Goal: Use online tool/utility: Utilize a website feature to perform a specific function

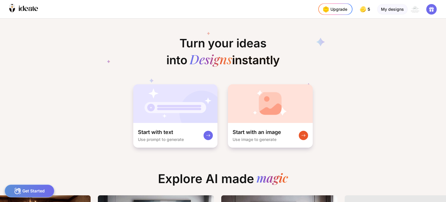
scroll to position [0, 561]
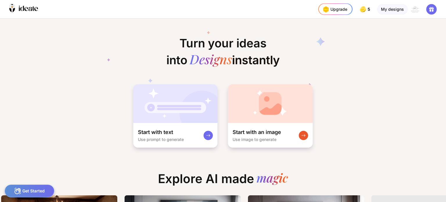
click at [302, 133] on rect at bounding box center [303, 135] width 5 height 5
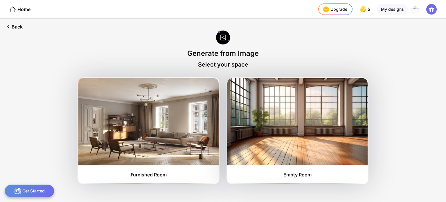
click at [165, 128] on img at bounding box center [148, 121] width 140 height 87
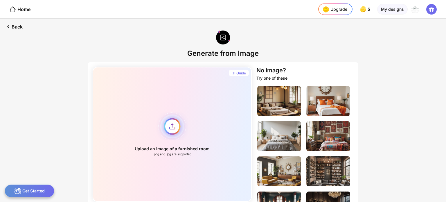
click at [172, 126] on div "Upload an image of a furnished room .png and .jpg are supported" at bounding box center [172, 134] width 159 height 135
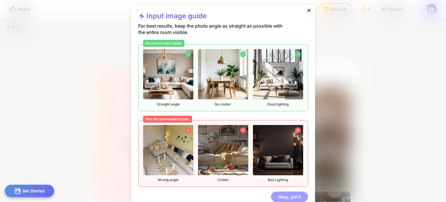
click at [285, 195] on div "Okay, got it" at bounding box center [289, 196] width 37 height 10
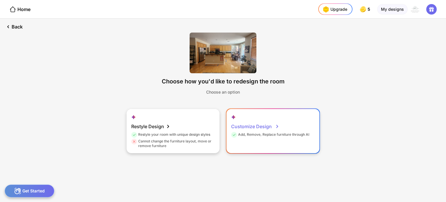
click at [270, 125] on div "Customize Design" at bounding box center [255, 126] width 48 height 12
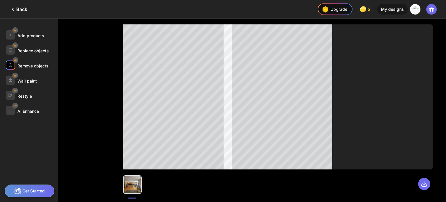
click at [42, 66] on div "Remove objects" at bounding box center [32, 65] width 31 height 5
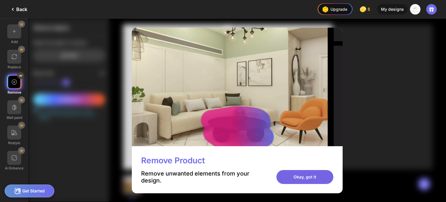
click at [305, 178] on div "Okay, got it" at bounding box center [304, 177] width 57 height 14
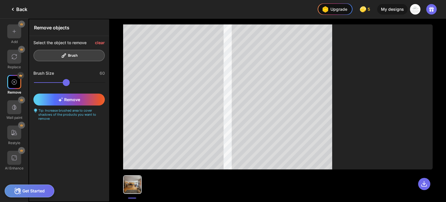
click at [86, 55] on div "Select the object to remove clear Brush" at bounding box center [68, 50] width 79 height 29
click at [95, 100] on div "Remove" at bounding box center [68, 99] width 71 height 12
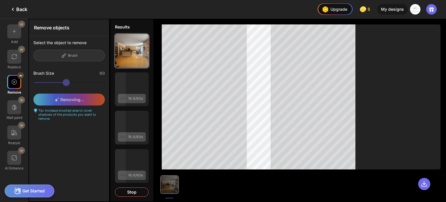
drag, startPoint x: 75, startPoint y: 81, endPoint x: 68, endPoint y: 83, distance: 7.0
click at [68, 83] on div "Brush Size 60" at bounding box center [68, 79] width 79 height 19
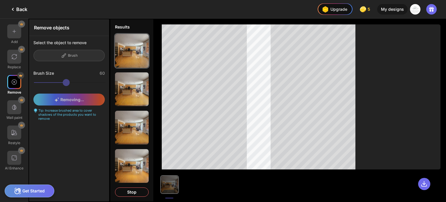
drag, startPoint x: 73, startPoint y: 81, endPoint x: 58, endPoint y: 82, distance: 15.2
click at [58, 82] on div "Brush Size 60" at bounding box center [68, 79] width 79 height 19
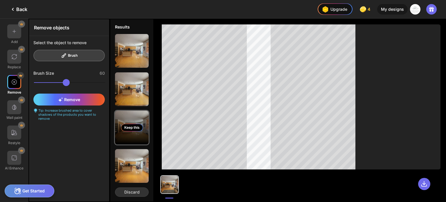
click at [142, 129] on div "Keep this" at bounding box center [132, 128] width 22 height 8
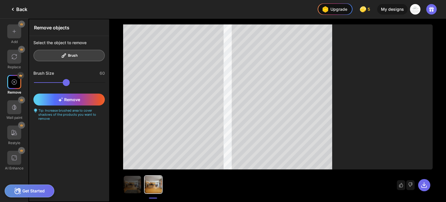
click at [82, 56] on div "Select the object to remove Brush" at bounding box center [68, 50] width 79 height 29
type input "**"
click at [58, 81] on input "range" at bounding box center [69, 82] width 71 height 7
click at [93, 100] on div "Remove" at bounding box center [68, 99] width 71 height 12
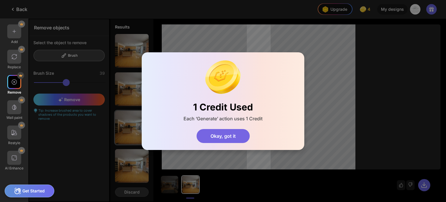
click at [232, 133] on div "Okay, got it" at bounding box center [222, 136] width 53 height 14
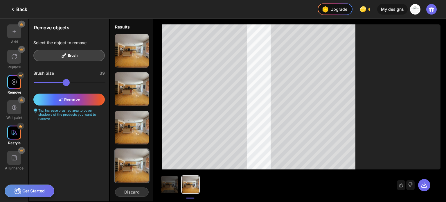
click at [12, 130] on img at bounding box center [14, 132] width 6 height 6
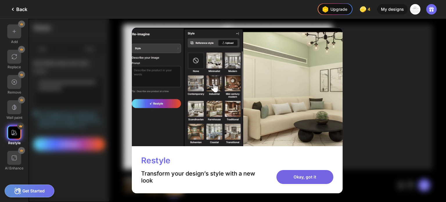
click at [300, 175] on div "Okay, got it" at bounding box center [304, 177] width 57 height 14
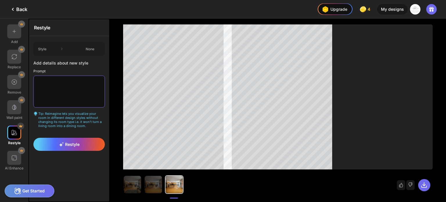
click at [56, 80] on textarea at bounding box center [68, 91] width 71 height 32
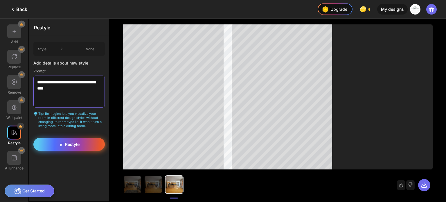
type textarea "**********"
click at [81, 144] on div "Restyle" at bounding box center [68, 144] width 71 height 13
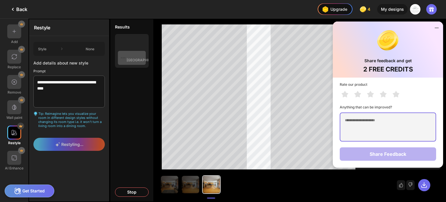
click at [368, 122] on textarea at bounding box center [387, 126] width 96 height 29
type textarea "**********"
click at [397, 151] on div "**********" at bounding box center [387, 122] width 110 height 90
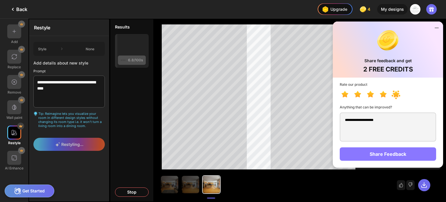
click at [402, 155] on div "Share Feedback" at bounding box center [387, 153] width 96 height 13
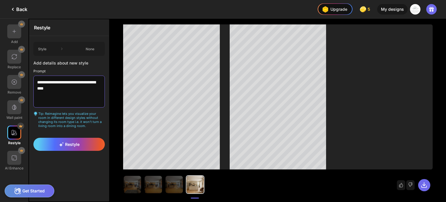
click at [68, 90] on textarea "**********" at bounding box center [68, 91] width 71 height 32
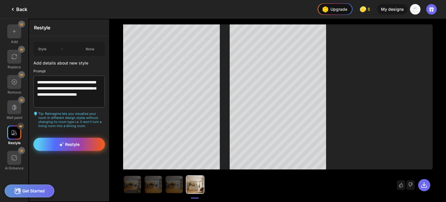
click at [76, 142] on span "Restyle" at bounding box center [69, 144] width 21 height 5
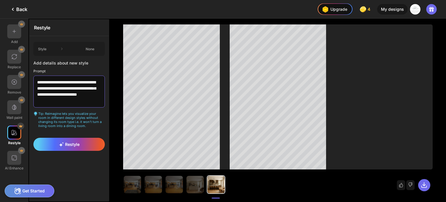
click at [78, 100] on textarea "**********" at bounding box center [68, 91] width 71 height 32
type textarea "*"
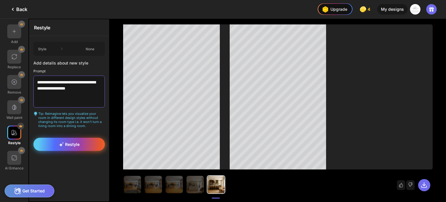
type textarea "**********"
click at [85, 143] on div "Restyle" at bounding box center [68, 144] width 71 height 13
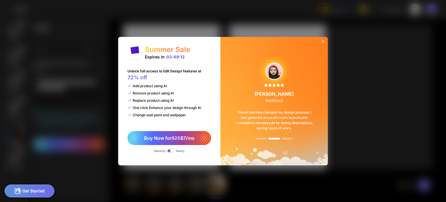
click at [172, 150] on span at bounding box center [171, 151] width 8 height 4
click at [321, 43] on icon at bounding box center [323, 41] width 5 height 5
